Goal: Answer question/provide support: Answer question/provide support

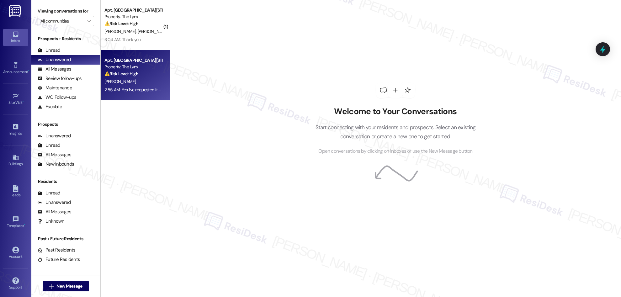
click at [123, 71] on strong "⚠️ Risk Level: High" at bounding box center [121, 74] width 34 height 6
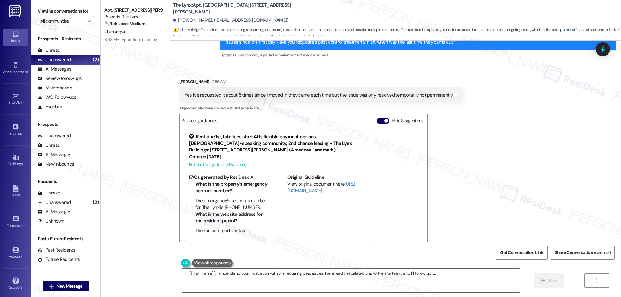
scroll to position [285, 0]
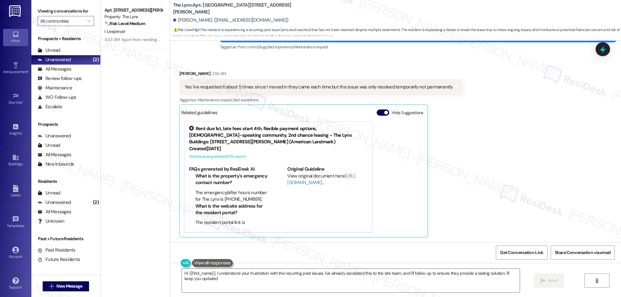
type textarea "Hi {{first_name}}, I understand your frustration with the recurring pest issues…"
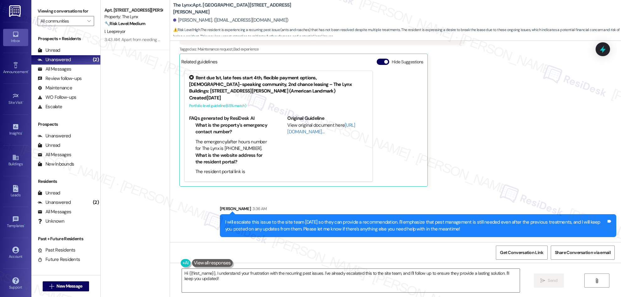
scroll to position [0, 0]
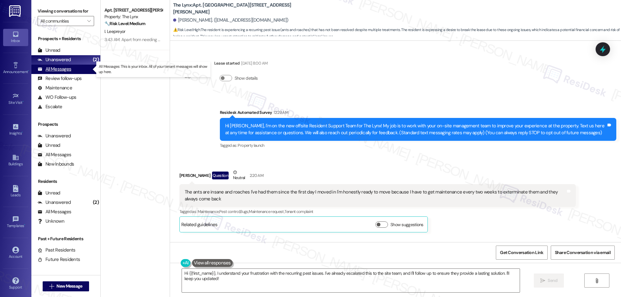
click at [60, 68] on div "All Messages" at bounding box center [55, 69] width 34 height 7
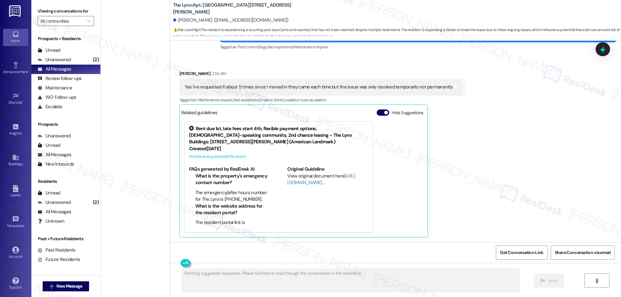
scroll to position [2258, 0]
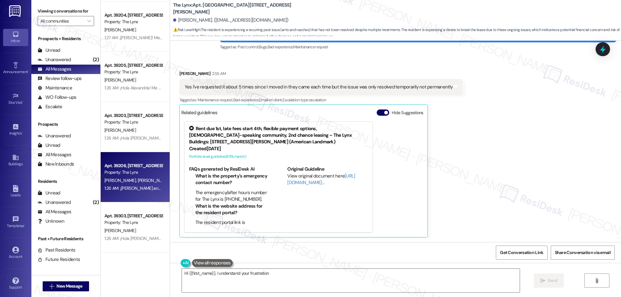
type textarea "Hi {{first_name}}, I understand your frustration with"
click at [129, 185] on div "1:26 AM: ¡[PERSON_NAME] and [PERSON_NAME]! Me contaron que tenemos muchos resid…" at bounding box center [575, 188] width 942 height 6
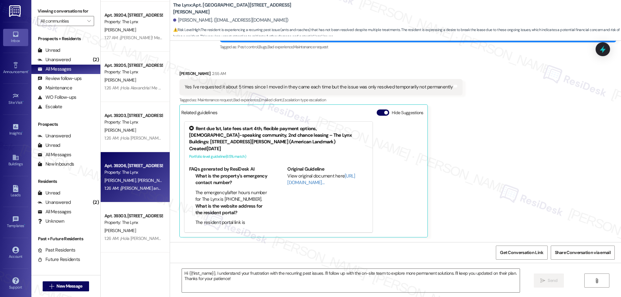
type textarea "Fetching suggested responses. Please feel free to read through the conversation…"
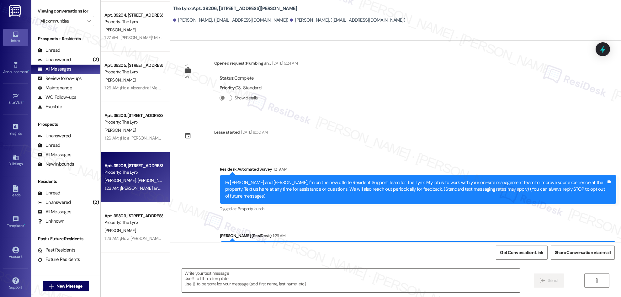
type textarea "Fetching suggested responses. Please feel free to read through the conversation…"
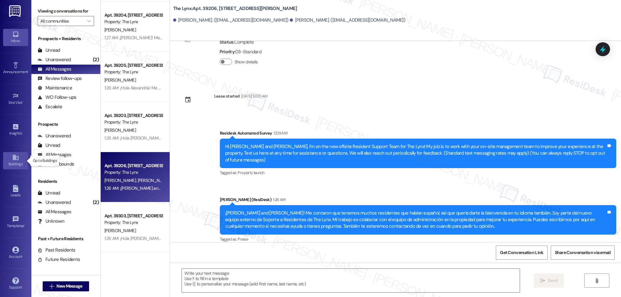
scroll to position [1, 0]
click at [13, 160] on icon at bounding box center [15, 156] width 7 height 7
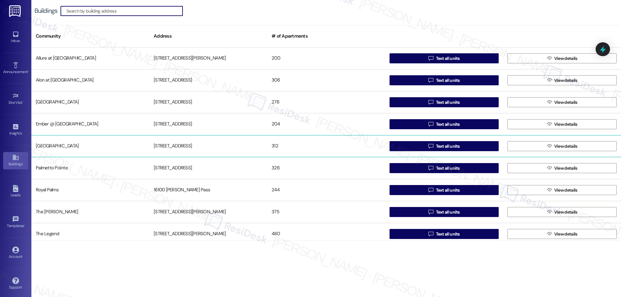
scroll to position [48, 0]
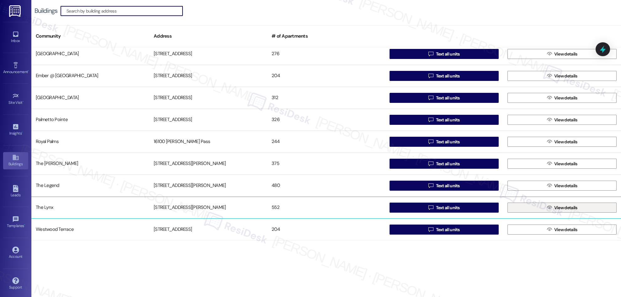
click at [554, 206] on span "View details" at bounding box center [565, 208] width 23 height 7
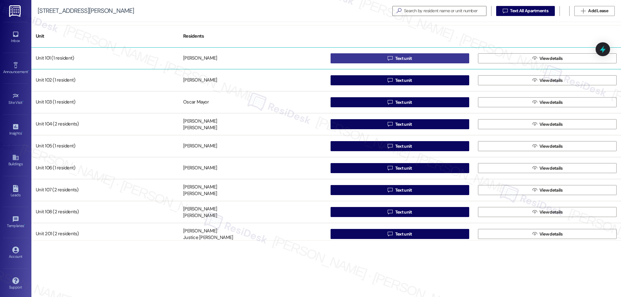
click at [407, 59] on span "Text unit" at bounding box center [403, 58] width 17 height 7
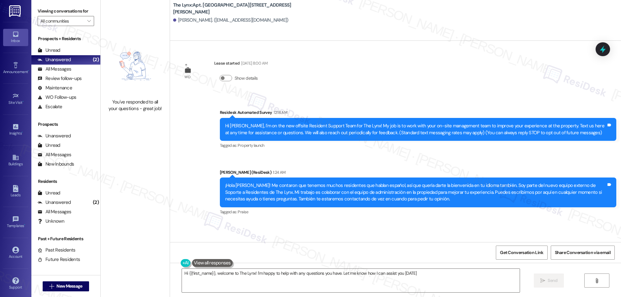
type textarea "Hi {{first_name}}, welcome to The Lynx! I'm happy to help with any questions yo…"
click at [16, 160] on icon at bounding box center [16, 157] width 6 height 5
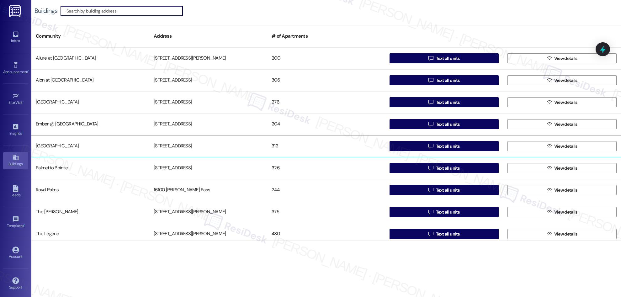
scroll to position [48, 0]
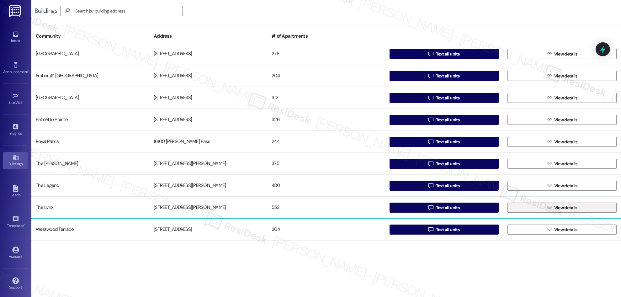
click at [554, 208] on span "View details" at bounding box center [565, 208] width 23 height 7
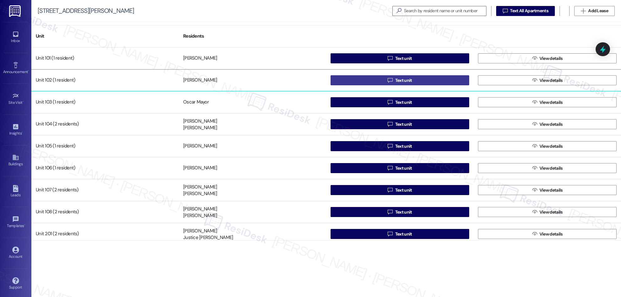
click at [407, 82] on span "Text unit" at bounding box center [403, 80] width 17 height 7
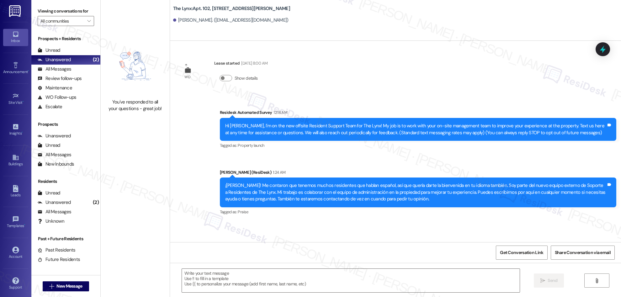
type textarea "Fetching suggested responses. Please feel free to read through the conversation…"
click at [13, 159] on icon at bounding box center [15, 157] width 7 height 7
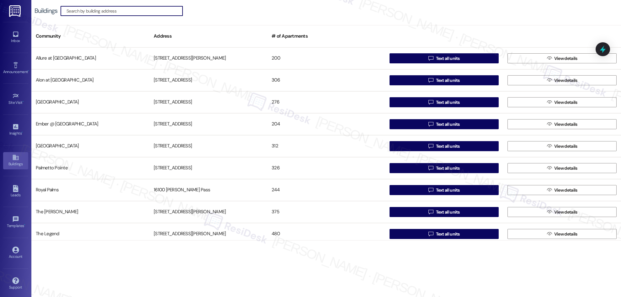
scroll to position [48, 0]
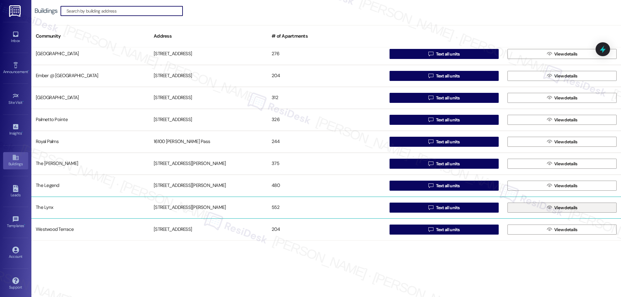
click at [548, 209] on icon "" at bounding box center [549, 207] width 5 height 5
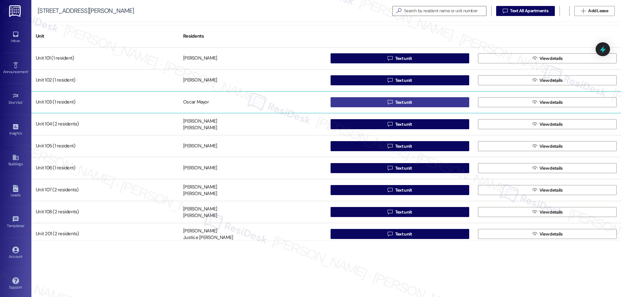
click at [404, 102] on span "Text unit" at bounding box center [403, 102] width 17 height 7
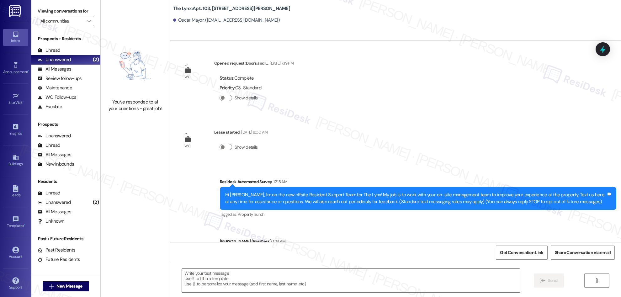
type textarea "Fetching suggested responses. Please feel free to read through the conversation…"
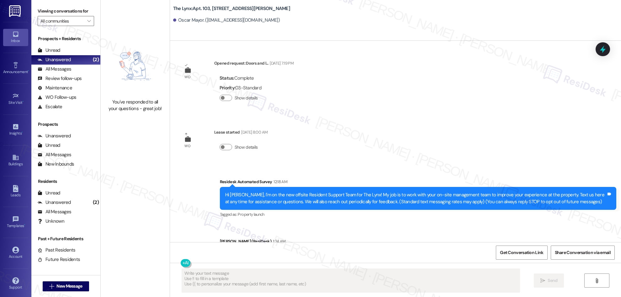
scroll to position [48, 0]
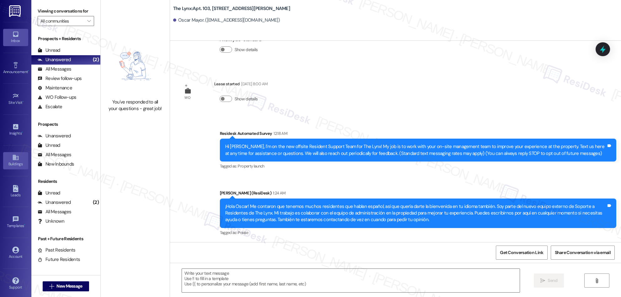
click at [15, 157] on icon at bounding box center [15, 157] width 7 height 7
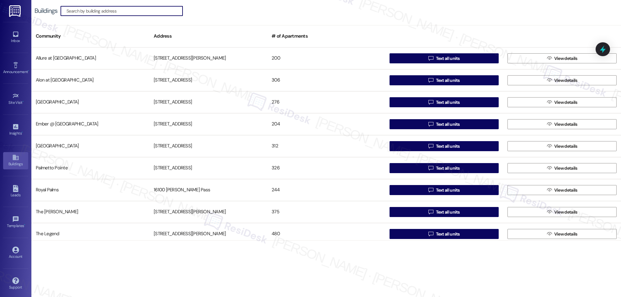
scroll to position [48, 0]
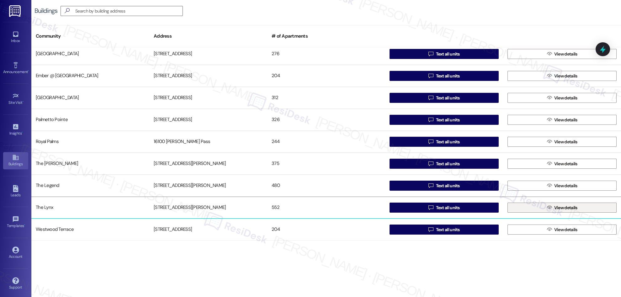
click at [569, 208] on span "View details" at bounding box center [565, 208] width 23 height 7
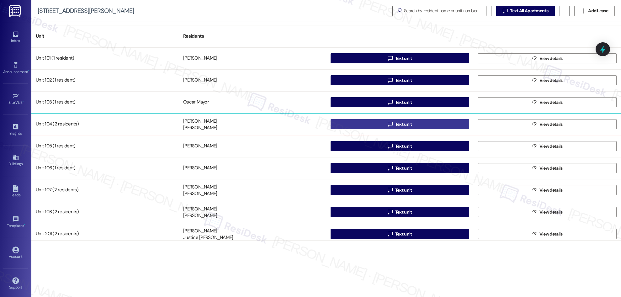
click at [405, 123] on span "Text unit" at bounding box center [403, 124] width 17 height 7
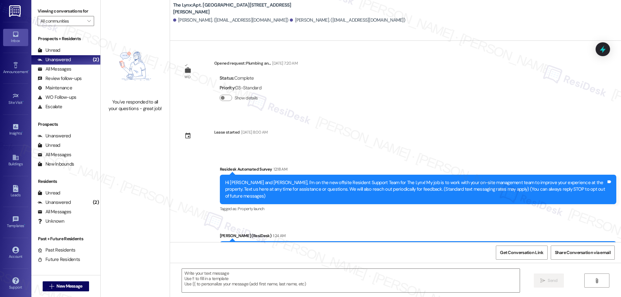
type textarea "Fetching suggested responses. Please feel free to read through the conversation…"
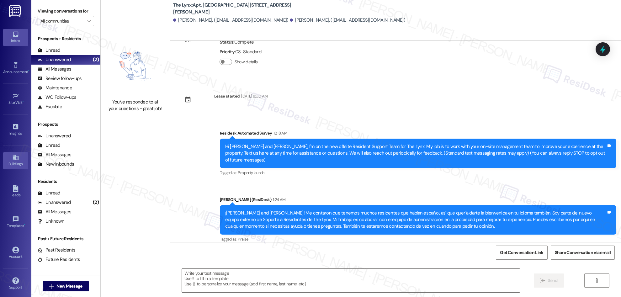
click at [13, 161] on icon at bounding box center [15, 157] width 7 height 7
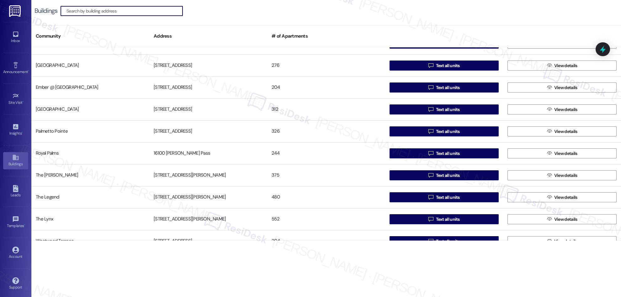
scroll to position [48, 0]
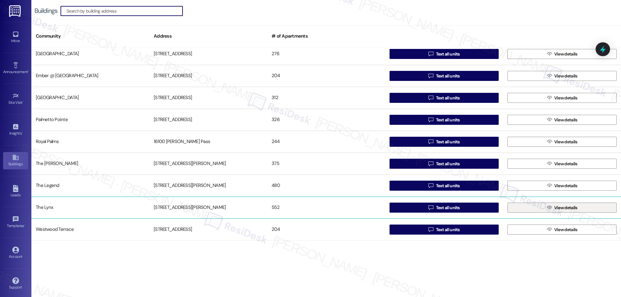
click at [564, 207] on span "View details" at bounding box center [565, 208] width 23 height 7
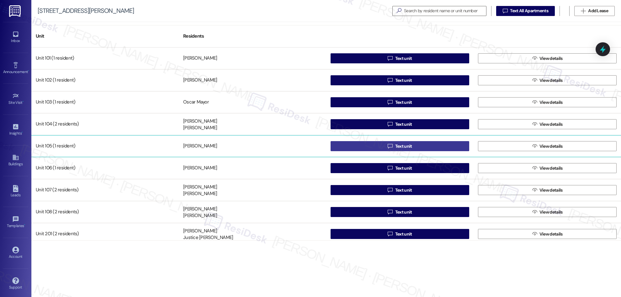
click at [395, 148] on span "Text unit" at bounding box center [403, 146] width 17 height 7
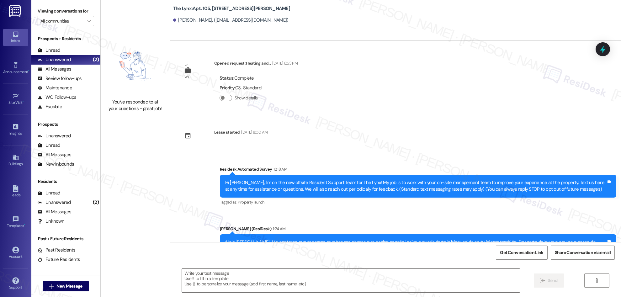
type textarea "Fetching suggested responses. Please feel free to read through the conversation…"
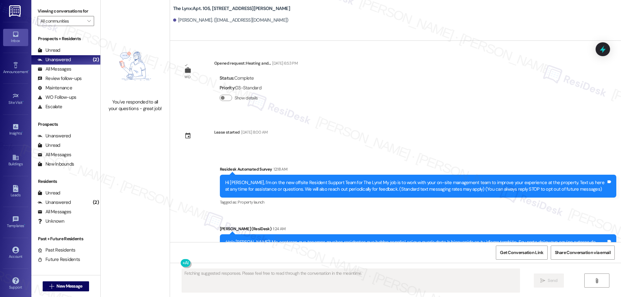
scroll to position [36, 0]
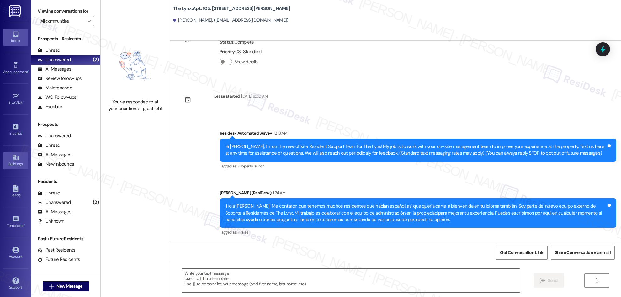
click at [15, 159] on icon at bounding box center [15, 157] width 7 height 7
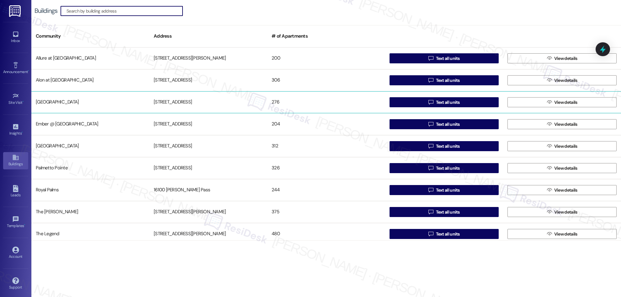
scroll to position [48, 0]
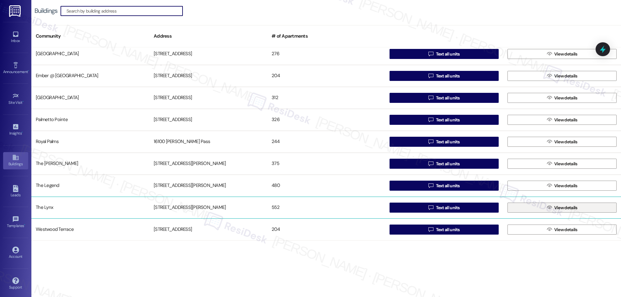
click at [559, 208] on span "View details" at bounding box center [565, 208] width 23 height 7
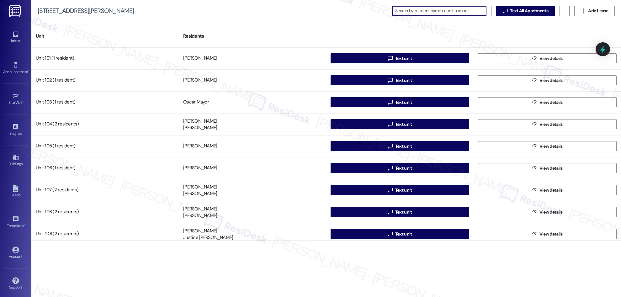
scroll to position [41, 0]
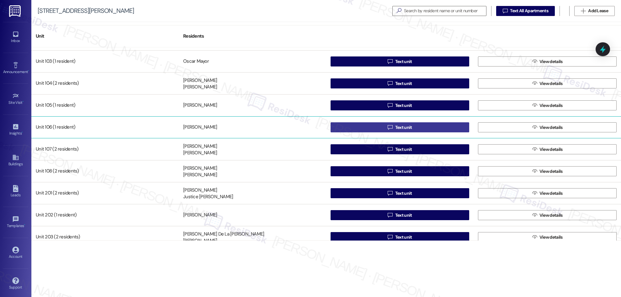
click at [411, 126] on span "Text unit" at bounding box center [403, 127] width 19 height 7
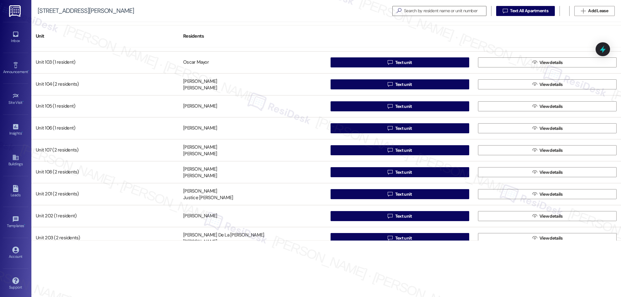
scroll to position [0, 0]
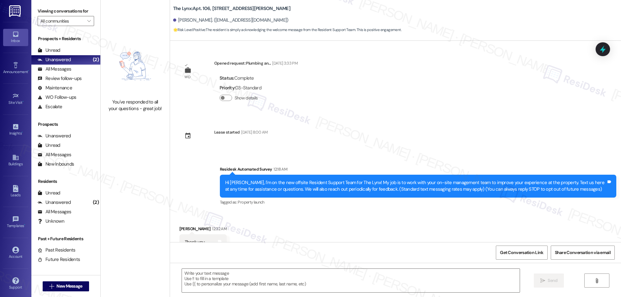
scroll to position [22, 0]
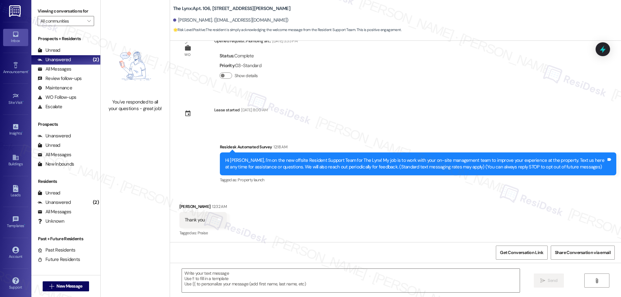
type textarea "Fetching suggested responses. Please feel free to read through the conversation…"
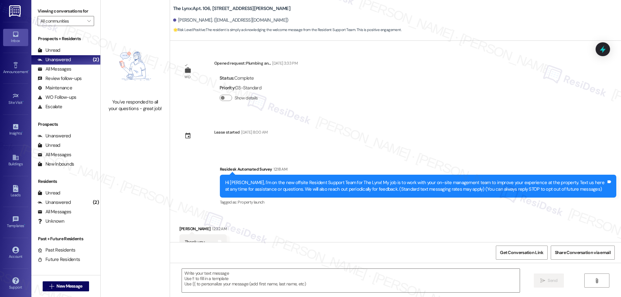
scroll to position [89, 0]
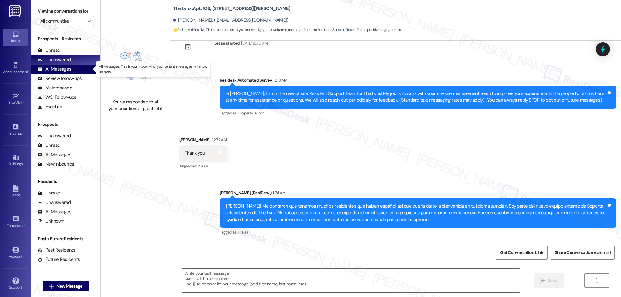
click at [51, 72] on div "All Messages" at bounding box center [55, 69] width 34 height 7
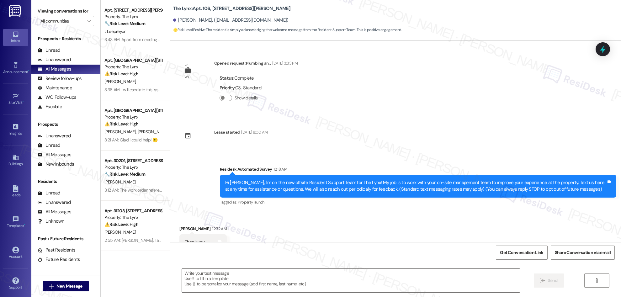
scroll to position [22, 0]
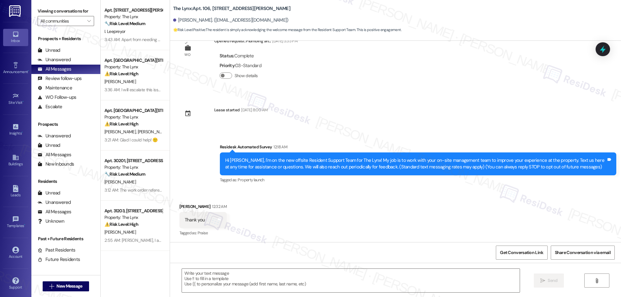
type textarea "Fetching suggested responses. Please feel free to read through the conversation…"
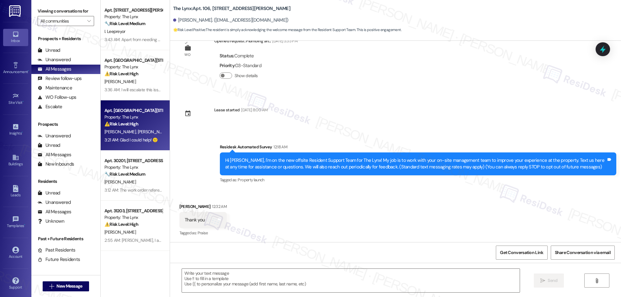
click at [123, 129] on div "B. Bourne A. Redmon" at bounding box center [133, 132] width 59 height 8
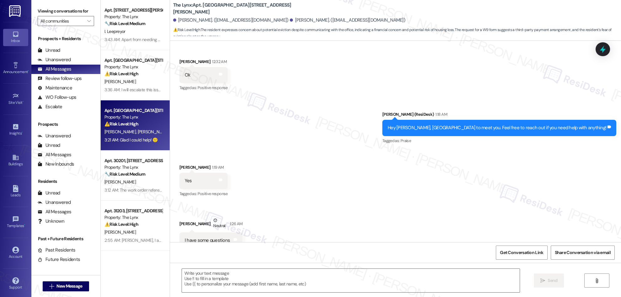
type textarea "Fetching suggested responses. Please feel free to read through the conversation…"
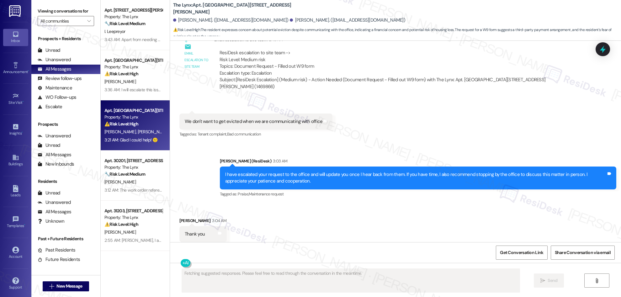
scroll to position [746, 0]
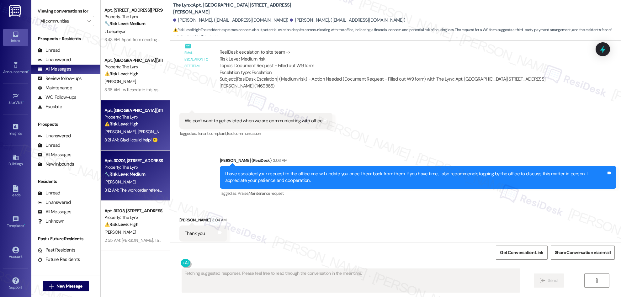
click at [136, 172] on strong "🔧 Risk Level: Medium" at bounding box center [124, 174] width 41 height 6
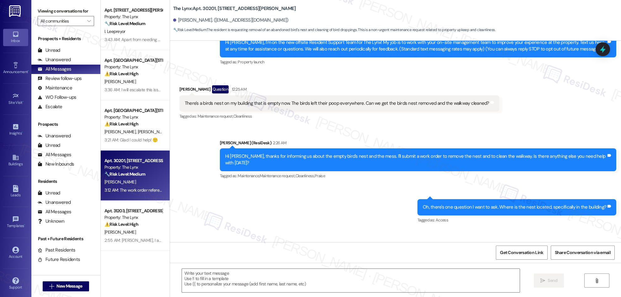
type textarea "Fetching suggested responses. Please feel free to read through the conversation…"
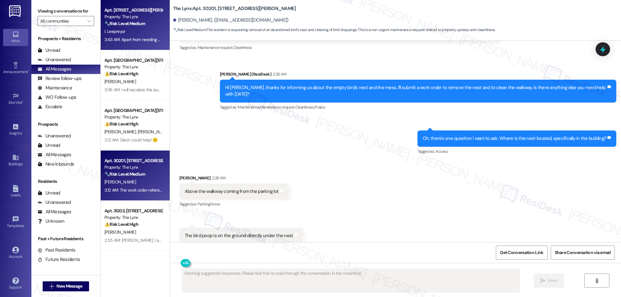
scroll to position [218, 0]
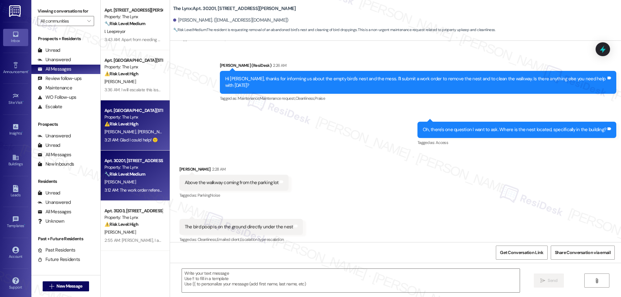
click at [137, 134] on span "[PERSON_NAME]" at bounding box center [152, 132] width 31 height 6
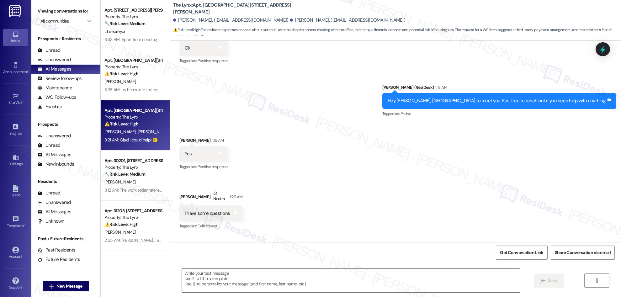
type textarea "Fetching suggested responses. Please feel free to read through the conversation…"
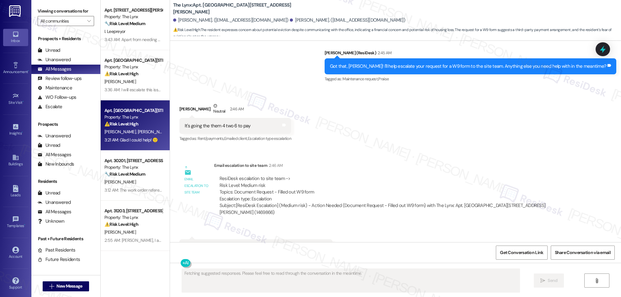
scroll to position [746, 0]
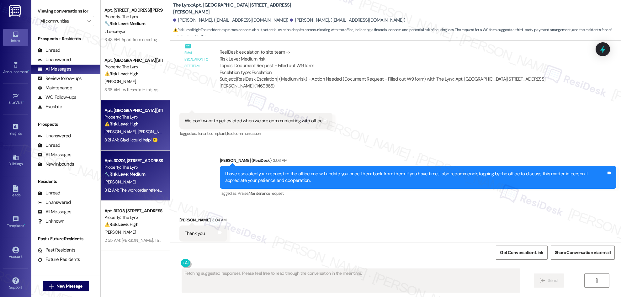
click at [121, 181] on div "C. Saunders" at bounding box center [133, 182] width 59 height 8
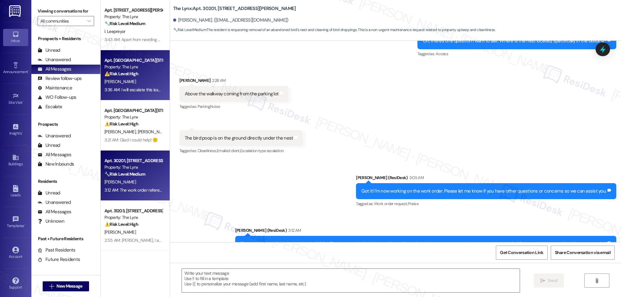
scroll to position [305, 0]
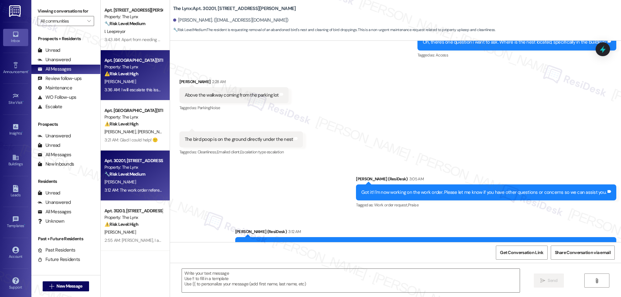
click at [140, 66] on div "Property: The Lynx" at bounding box center [133, 67] width 58 height 7
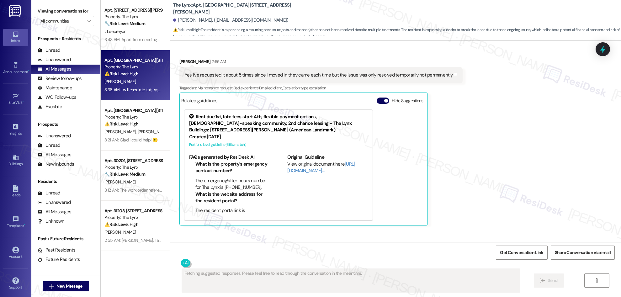
scroll to position [416, 0]
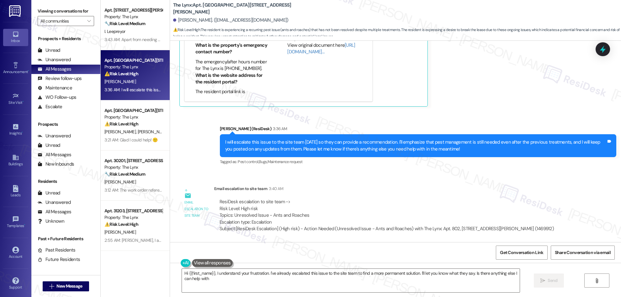
type textarea "Hi {{first_name}}, I understand your frustration. I've already escalated this i…"
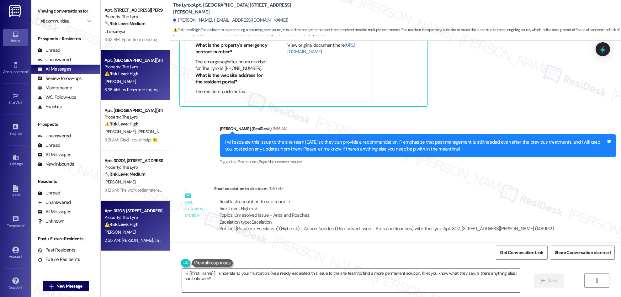
click at [136, 225] on div "⚠️ Risk Level: High The resident is moving out and cites trash, pests, a dirty …" at bounding box center [133, 224] width 58 height 7
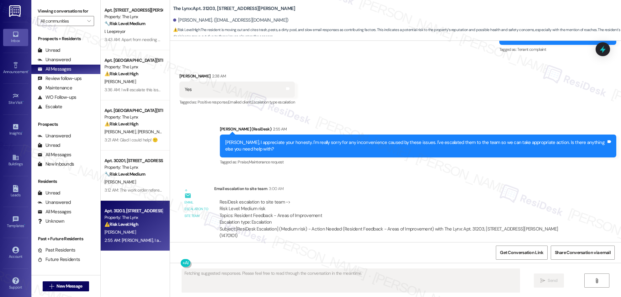
scroll to position [337, 0]
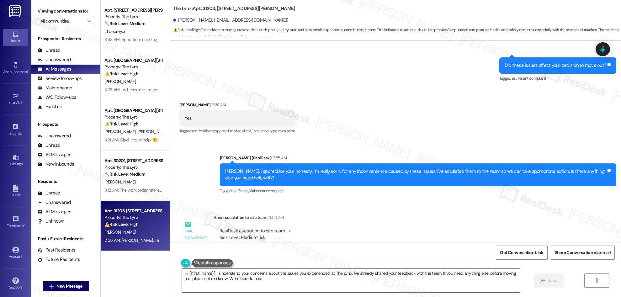
type textarea "Hi {{first_name}}, I understand your concerns about the issues you experienced …"
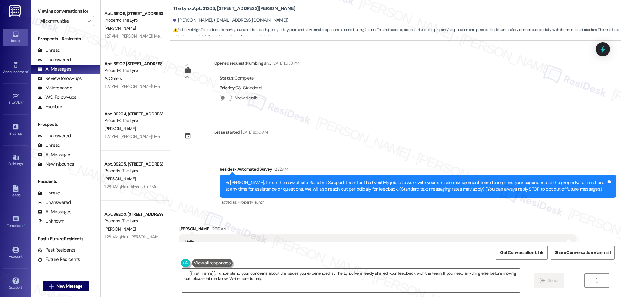
scroll to position [2151, 0]
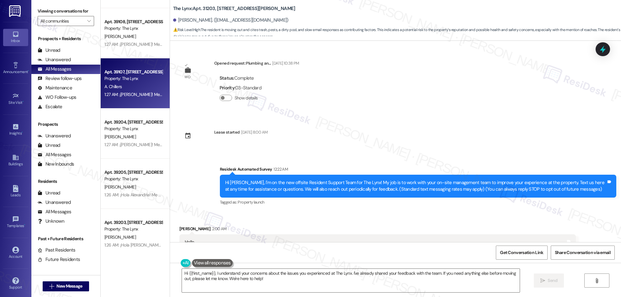
click at [129, 105] on div "Apt. 39107, 6000 Randolph Blvd Property: The Lynx A. Chillers 1:27 AM: ¡Hola An…" at bounding box center [135, 83] width 69 height 50
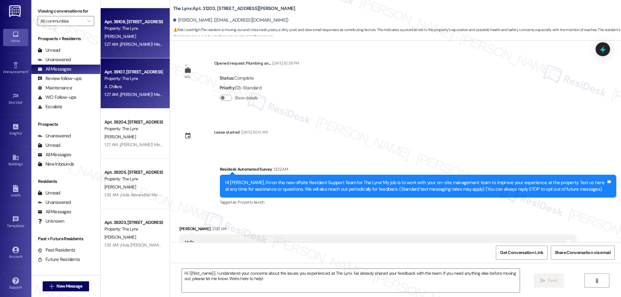
type textarea "Fetching suggested responses. Please feel free to read through the conversation…"
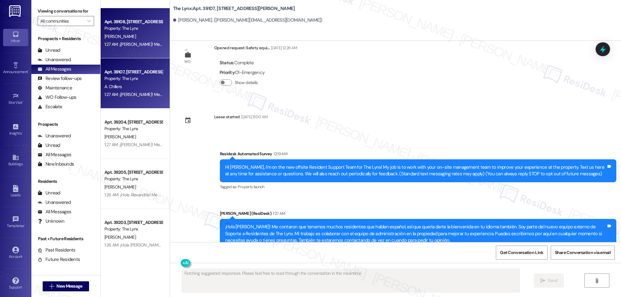
scroll to position [36, 0]
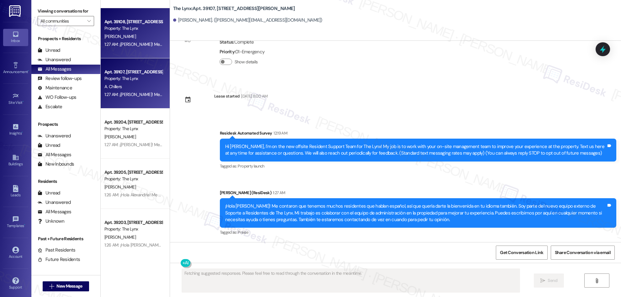
click at [126, 34] on div "K. Almanza" at bounding box center [133, 37] width 59 height 8
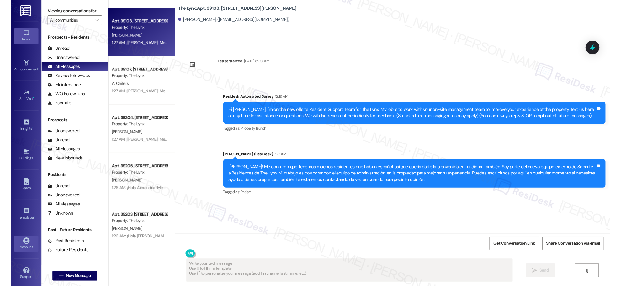
scroll to position [0, 0]
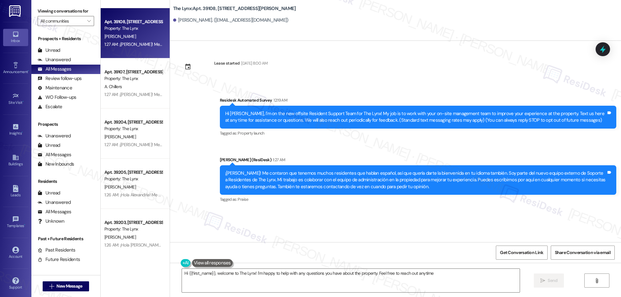
type textarea "Hi {{first_name}}, welcome to The Lynx! I'm happy to help with any questions yo…"
